Goal: Answer question/provide support: Share knowledge or assist other users

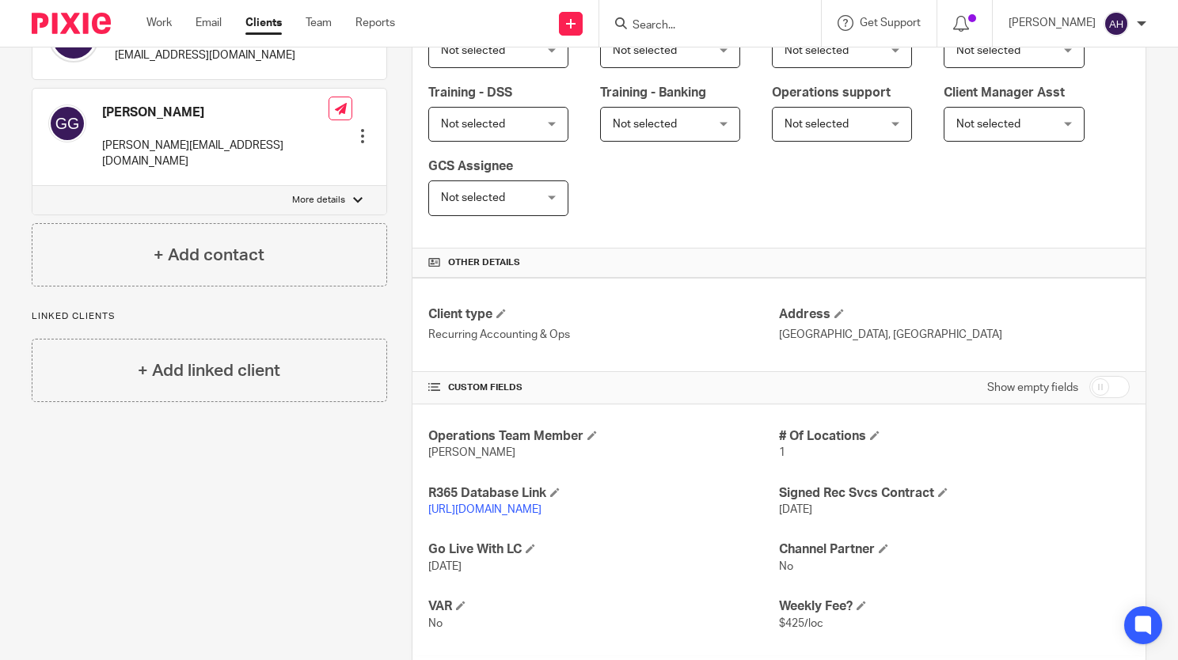
scroll to position [317, 0]
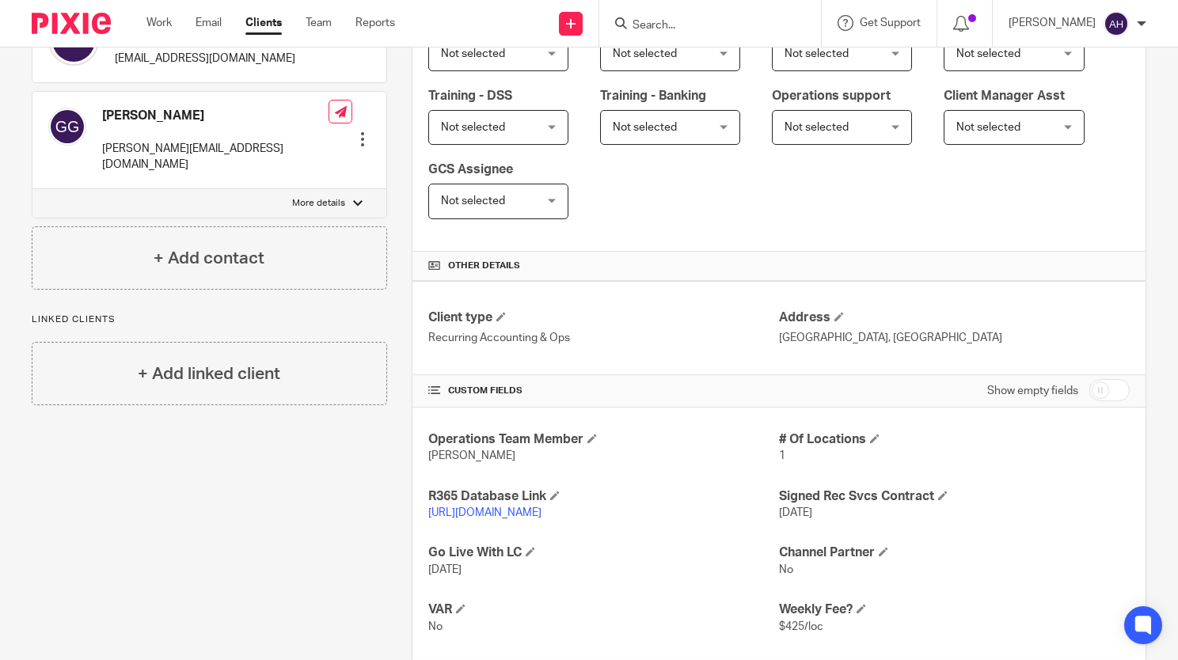
click at [913, 2] on div "Get Support Contact Support Help Documentation Access the academy View roadmap" at bounding box center [880, 23] width 116 height 47
click at [887, 28] on span "Get Support" at bounding box center [890, 22] width 61 height 11
click at [874, 17] on span "Get Support" at bounding box center [890, 22] width 61 height 11
click at [658, 27] on input "Search" at bounding box center [702, 26] width 142 height 14
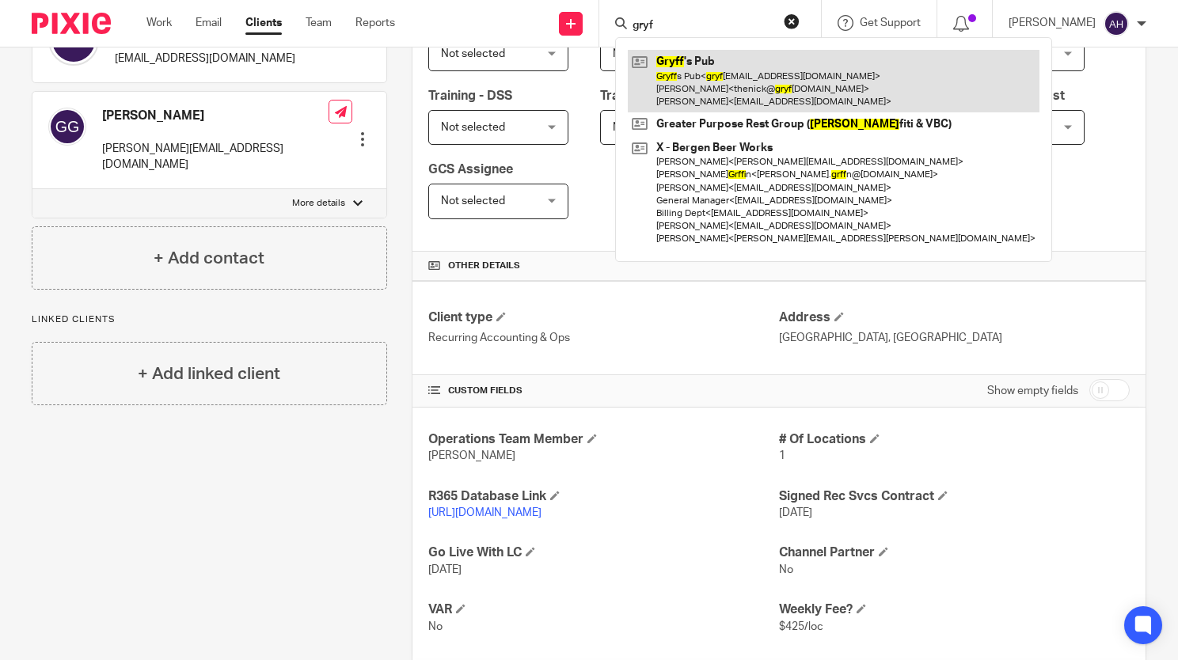
type input "gryf"
click at [670, 68] on link at bounding box center [834, 81] width 412 height 63
click at [712, 89] on link at bounding box center [834, 81] width 412 height 63
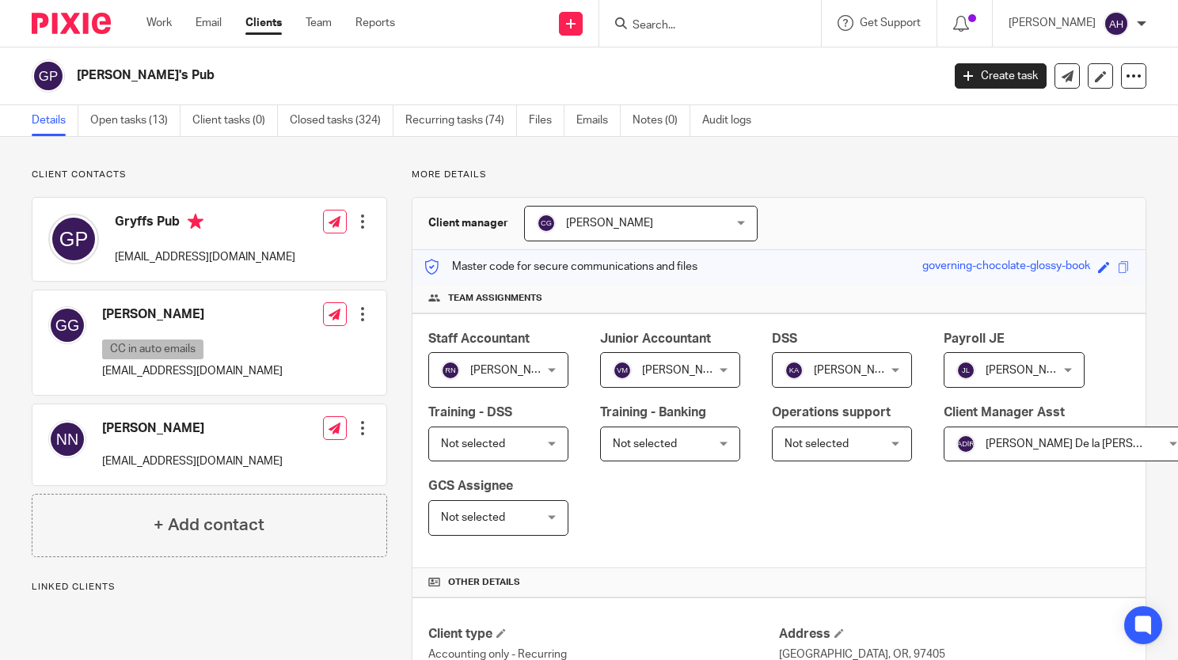
scroll to position [237, 0]
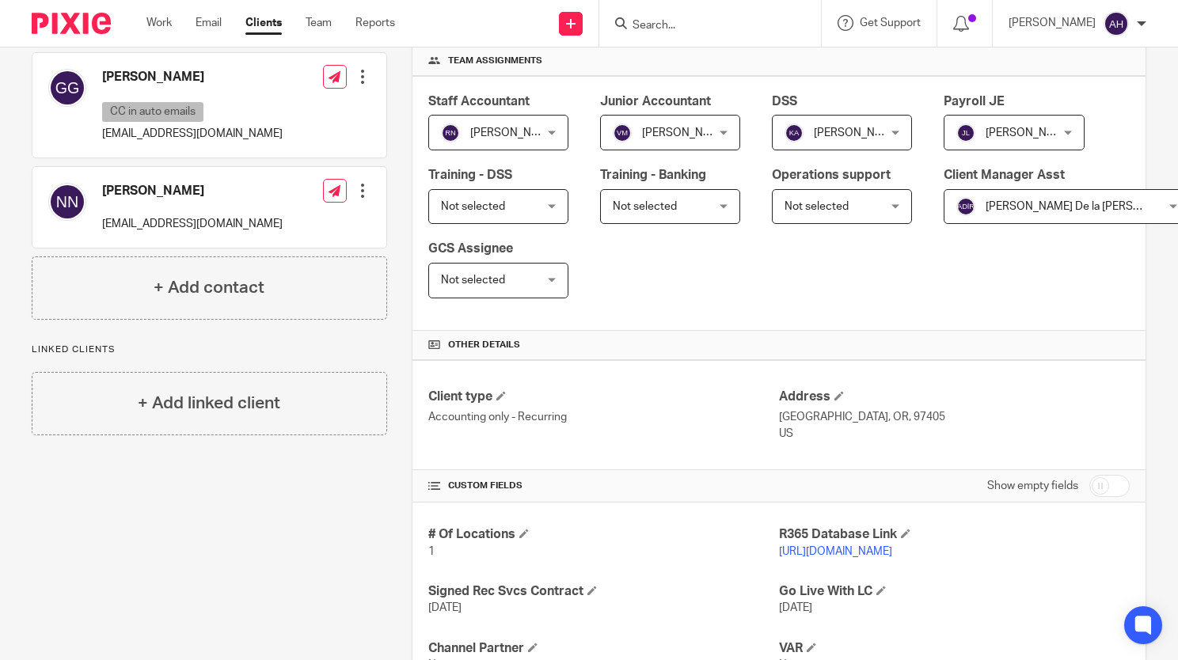
click at [877, 548] on link "[URL][DOMAIN_NAME]" at bounding box center [835, 551] width 113 height 11
